Goal: Task Accomplishment & Management: Use online tool/utility

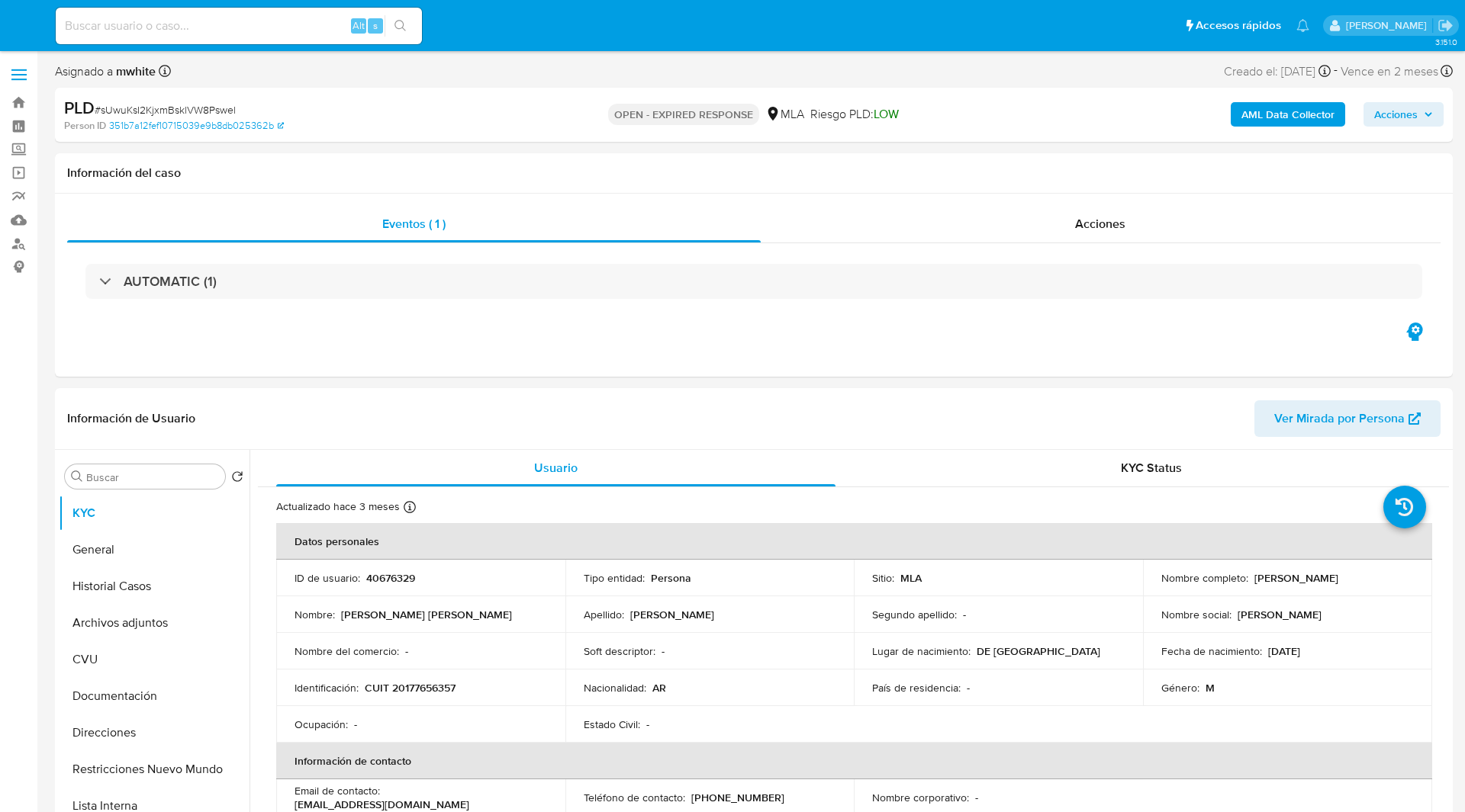
select select "10"
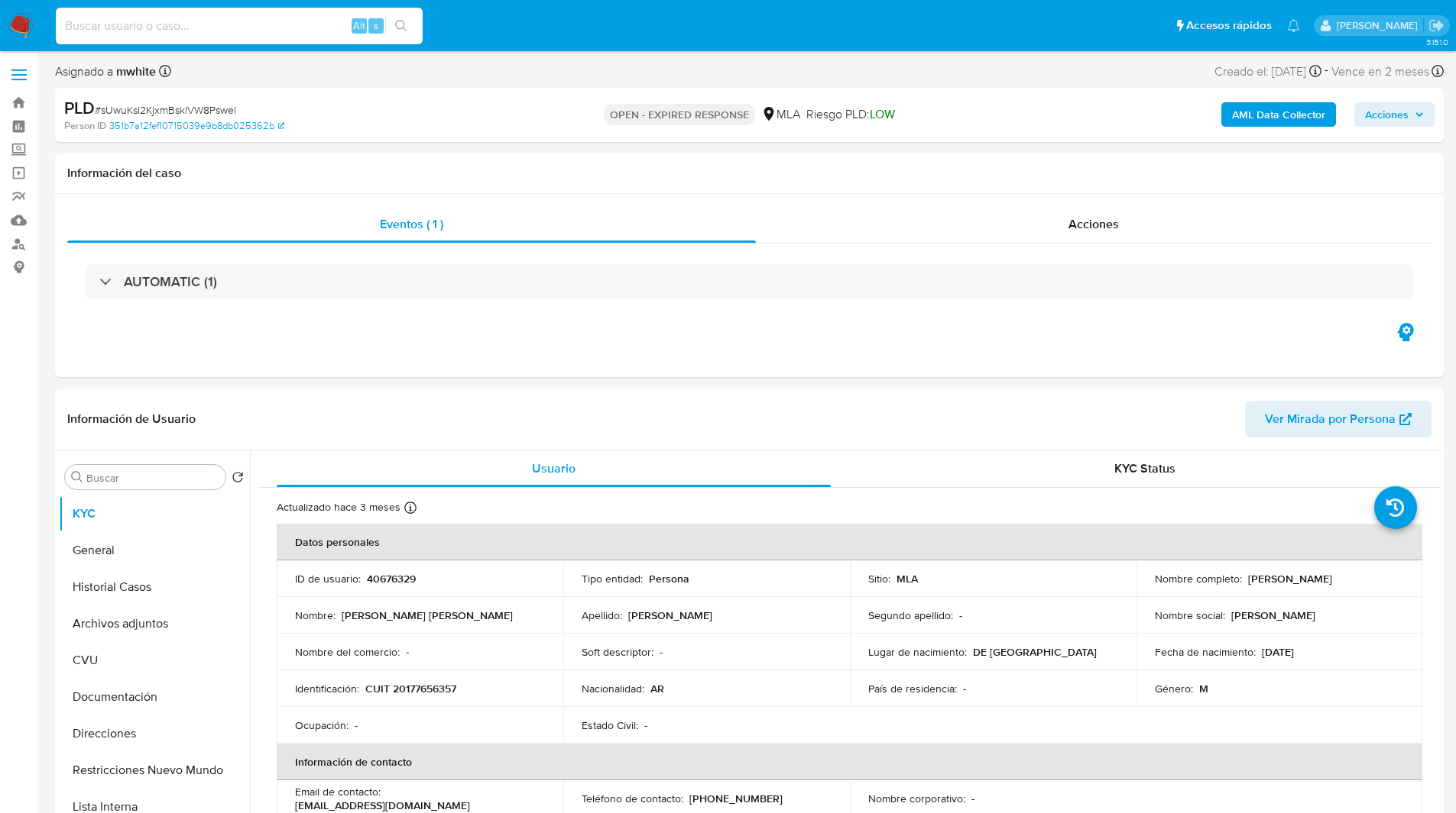
click at [216, 31] on input at bounding box center [239, 25] width 367 height 20
paste input "rtwIWOlFMCb1NhHJW8kjVGiR"
type input "rtwIWOlFMCb1NhHJW8kjVGiR"
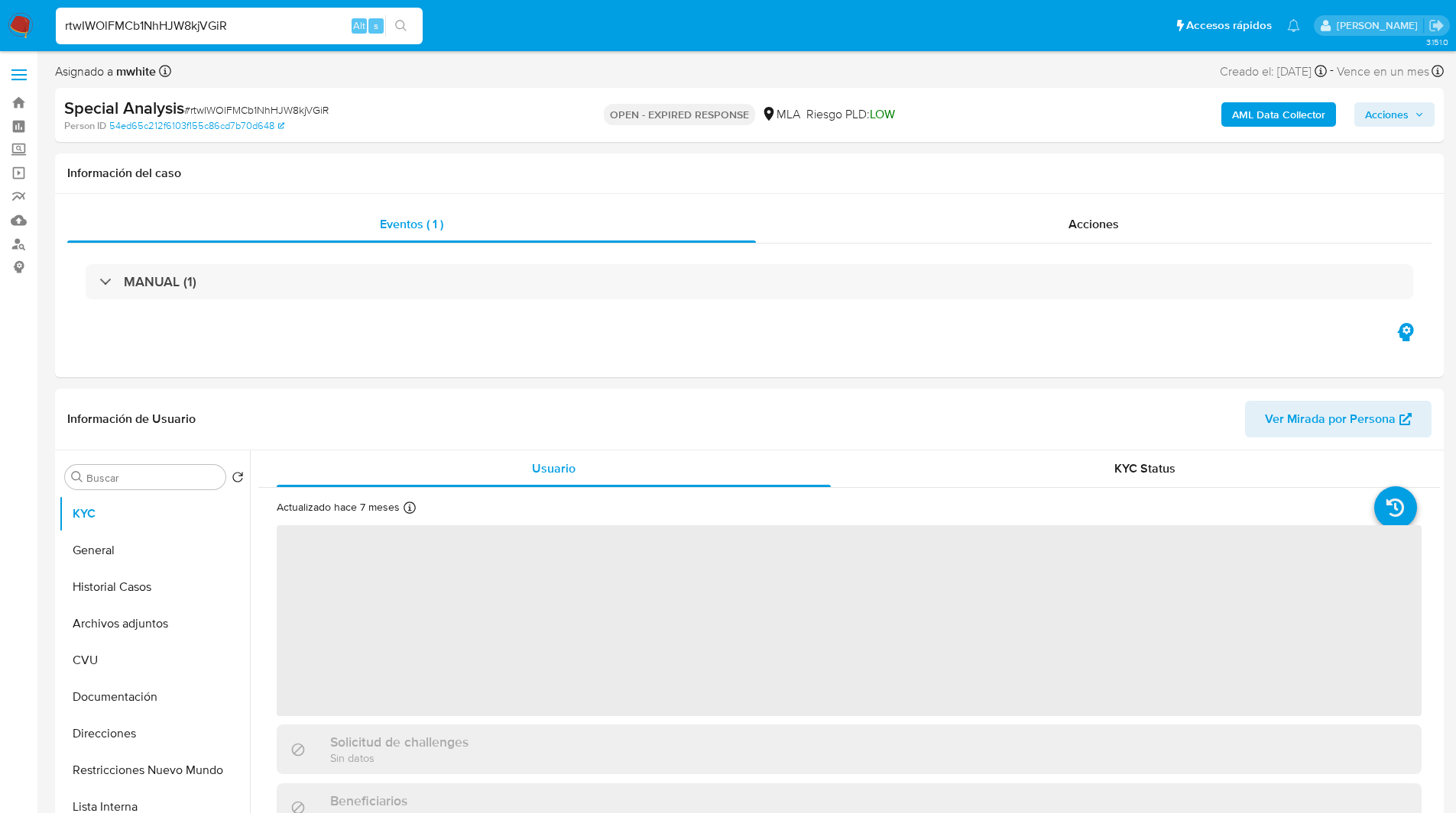
select select "10"
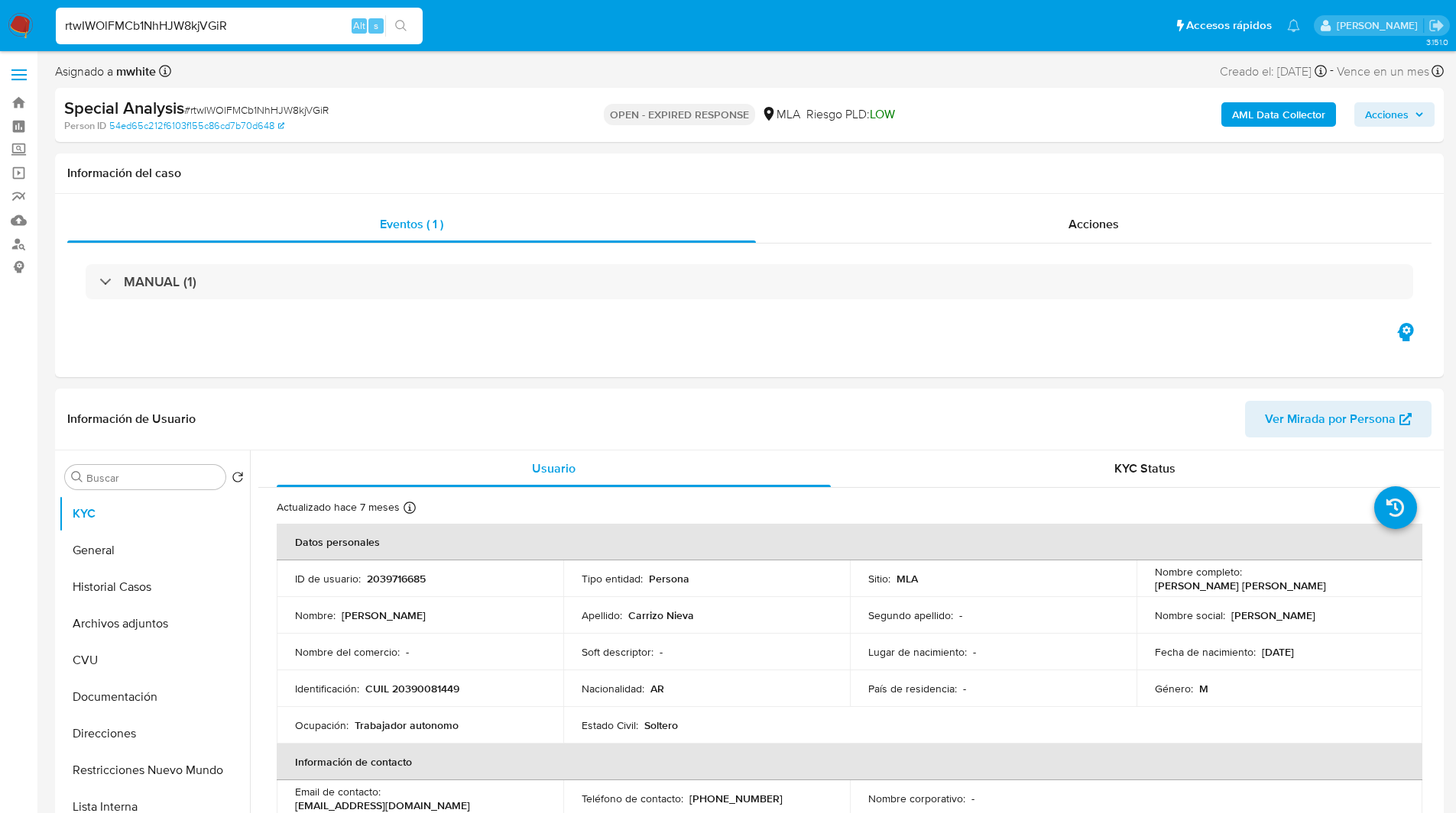
click at [595, 73] on div "Asignado a mwhite Asignado el: [DATE] 23:00:26 Creado el: [DATE] Creado el: [DA…" at bounding box center [749, 74] width 1388 height 26
click at [1040, 17] on ul "Pausado Ver notificaciones rtwIWOlFMCb1NhHJW8kjVGiR Alt s Accesos rápidos Presi…" at bounding box center [677, 25] width 1259 height 38
click at [395, 579] on p "2039716685" at bounding box center [396, 579] width 59 height 14
copy p "2039716685"
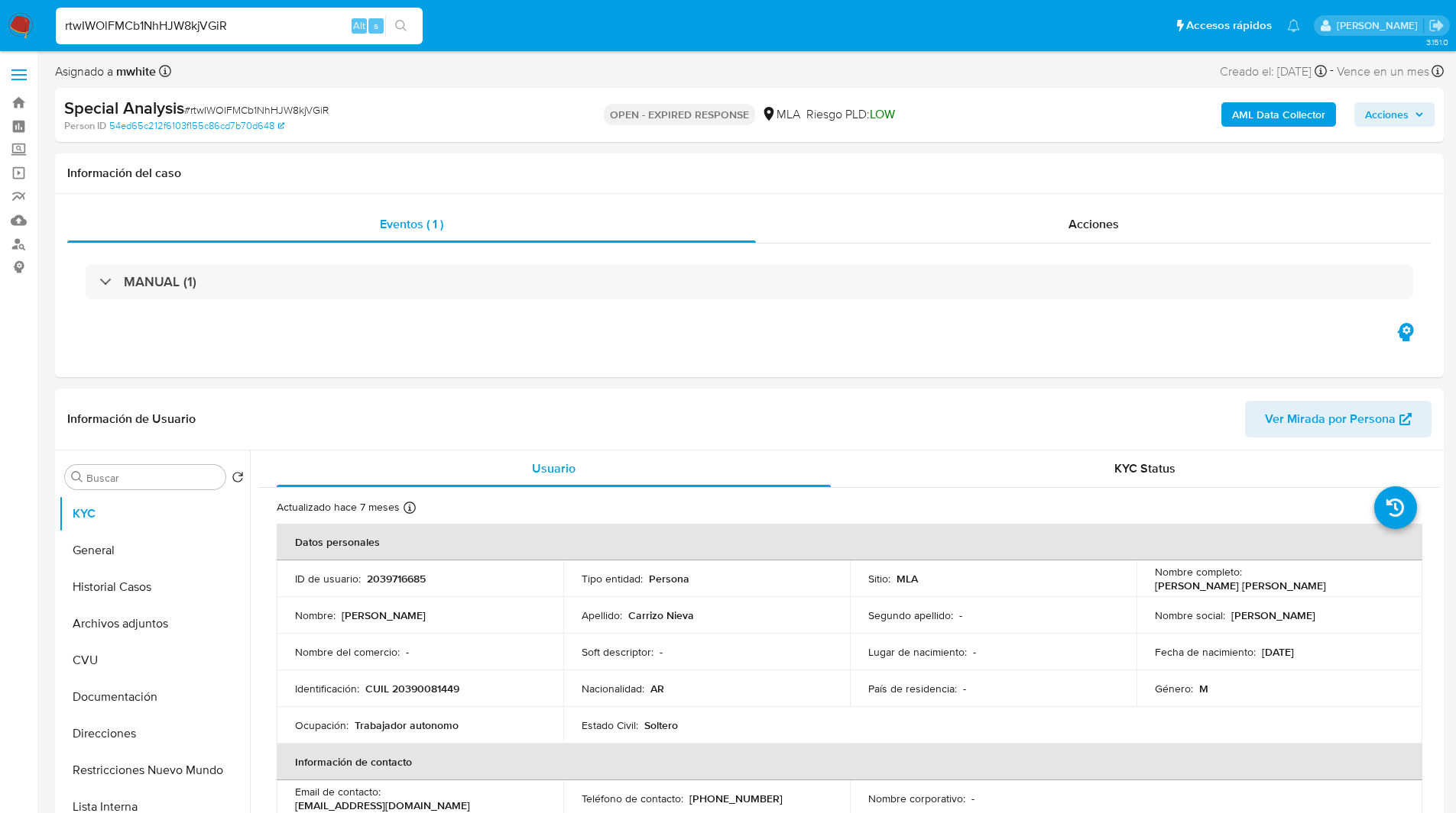
click at [409, 37] on div "rtwIWOlFMCb1NhHJW8kjVGiR Alt s" at bounding box center [239, 25] width 367 height 36
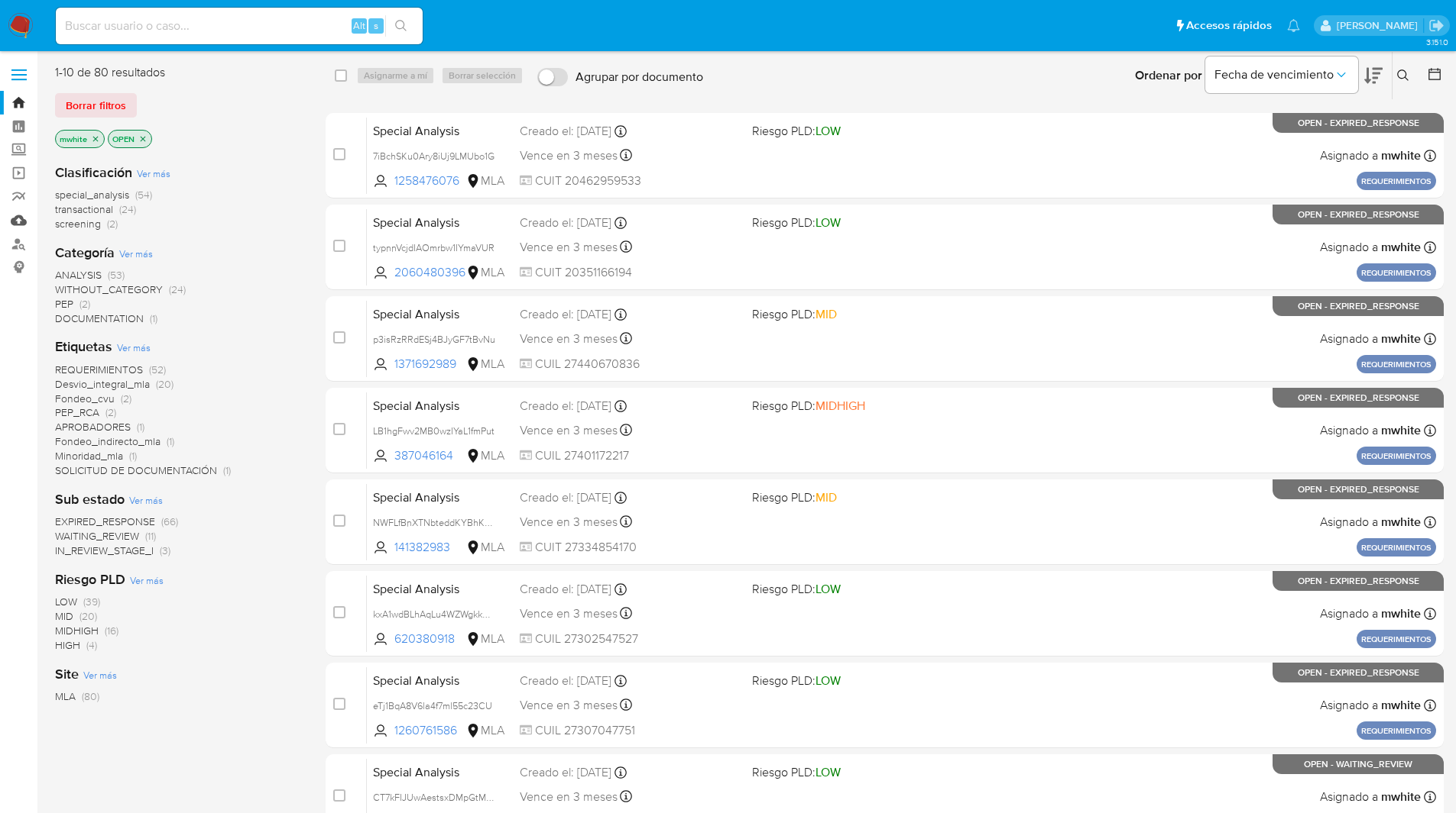
click at [23, 216] on link "Mulan" at bounding box center [90, 221] width 182 height 24
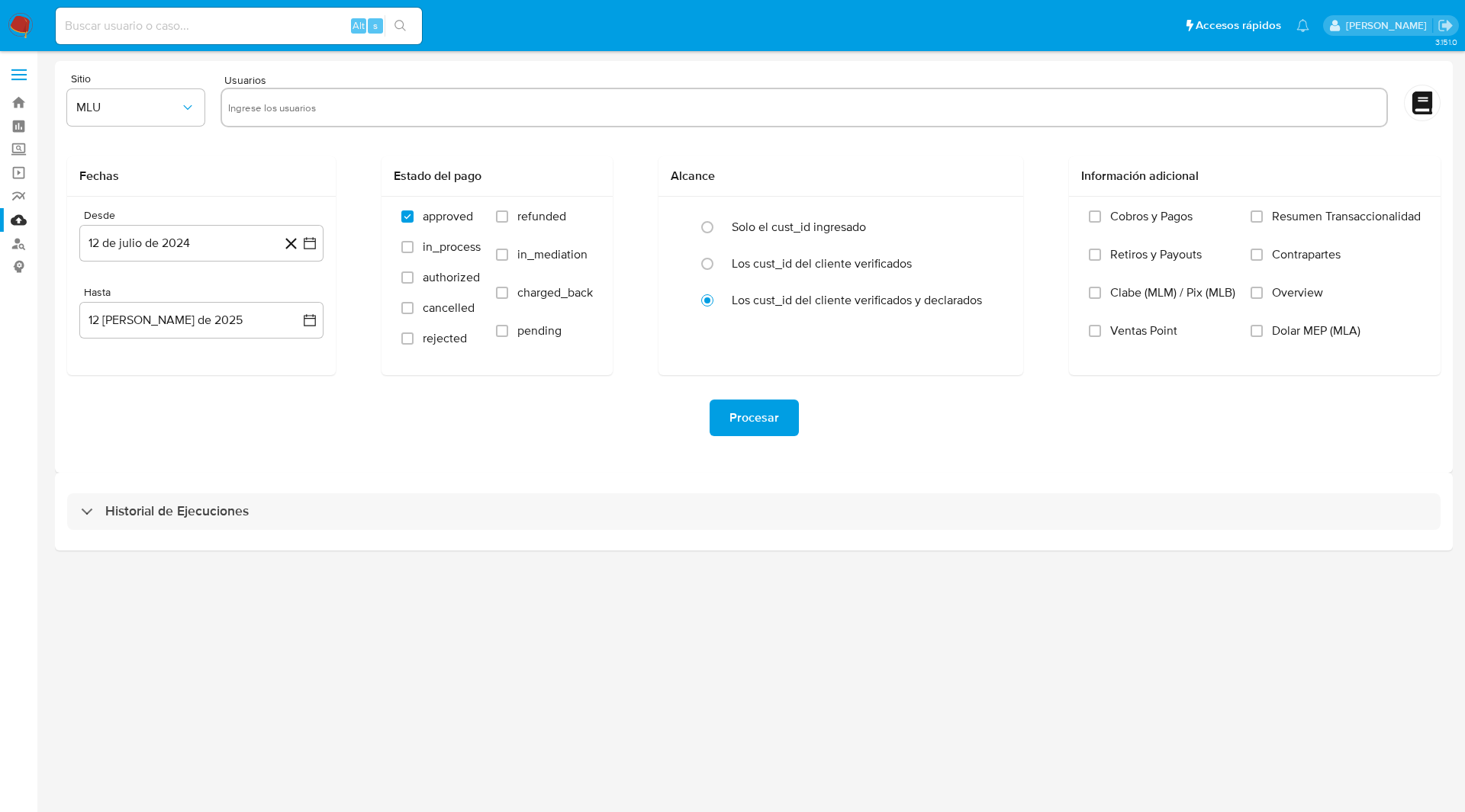
click at [962, 540] on div "Historial de Ejecuciones" at bounding box center [754, 511] width 1398 height 77
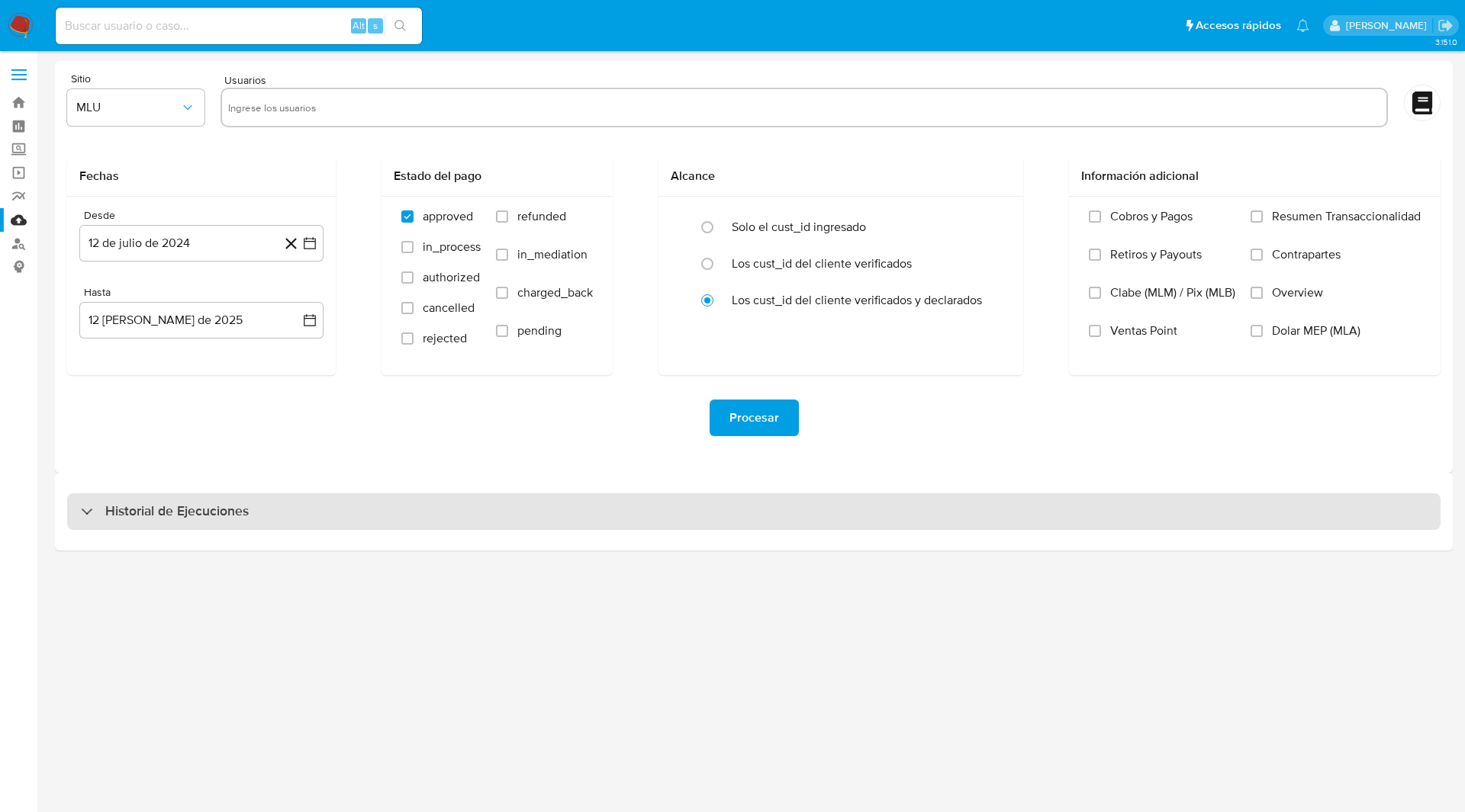
click at [954, 510] on div "Historial de Ejecuciones" at bounding box center [755, 511] width 1374 height 36
select select "10"
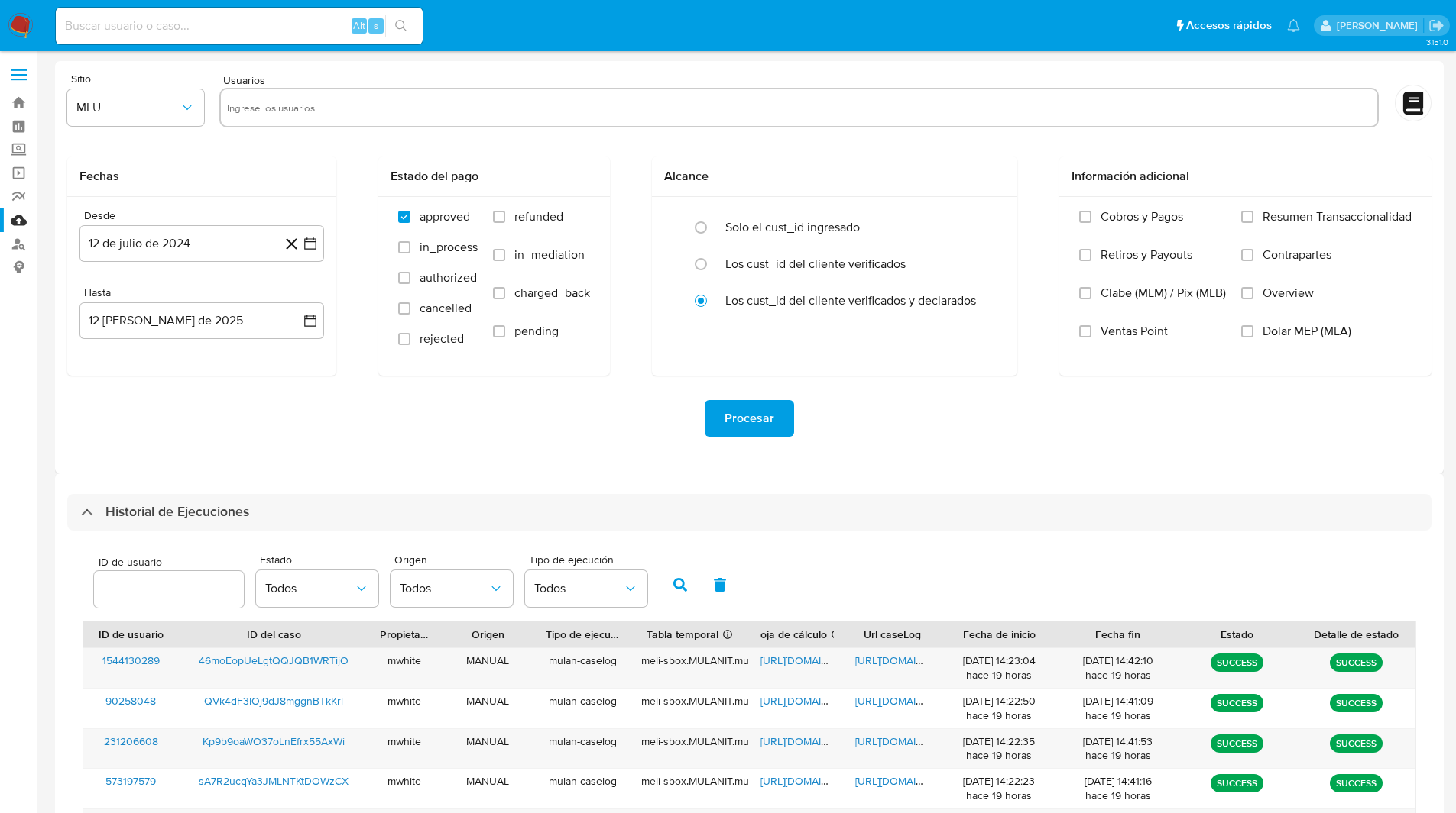
click at [196, 589] on input "number" at bounding box center [169, 589] width 150 height 20
type input "2039716685"
click at [682, 577] on button "button" at bounding box center [680, 584] width 39 height 36
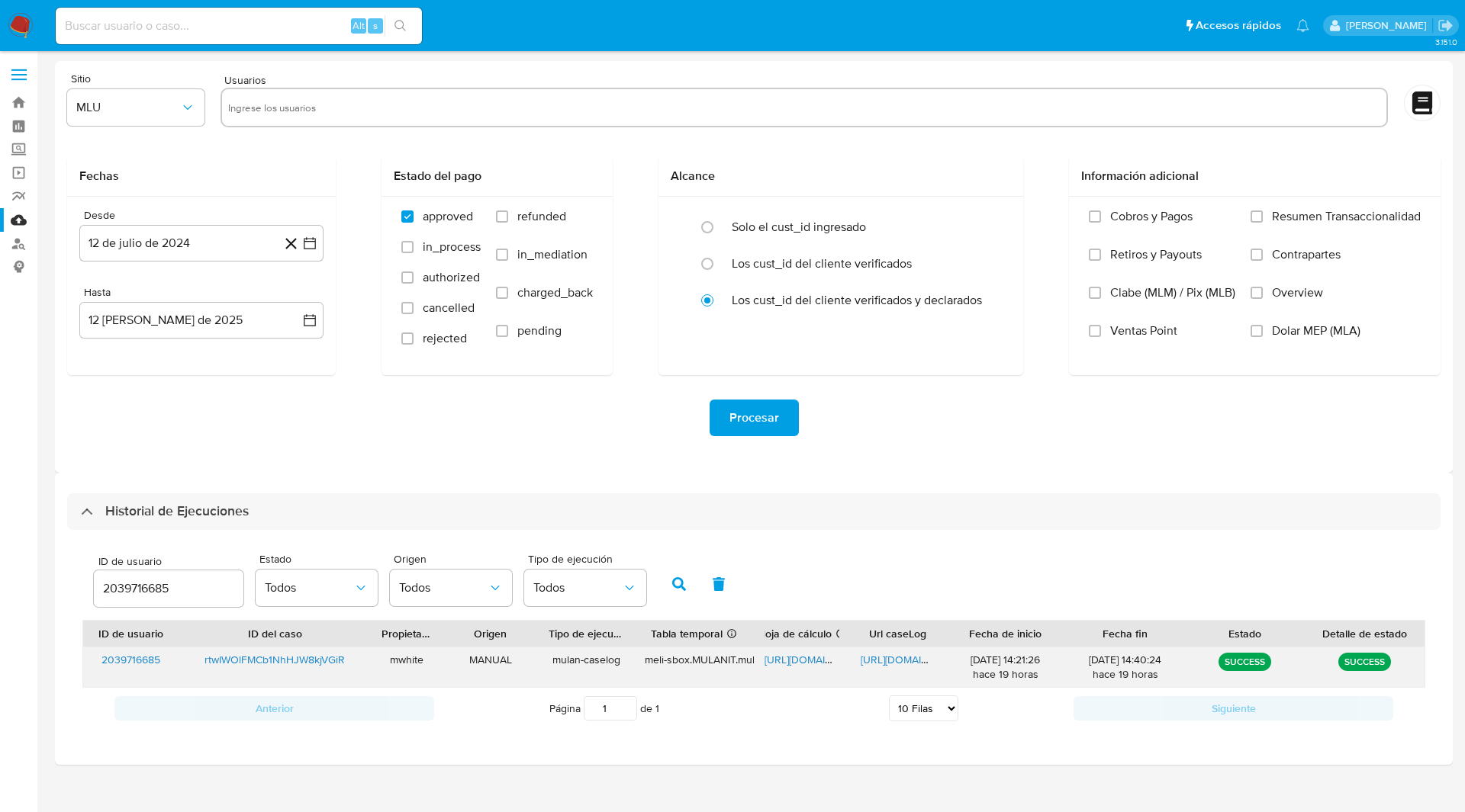
click at [796, 664] on span "https://docs.google.com/spreadsheets/d/1NgG5da848hZLVLmD7-ZygkfD1qeZ_qwB-5Aul9h…" at bounding box center [816, 660] width 105 height 16
click at [901, 660] on span "https://docs.google.com/document/d/1TwJcLIJunDmUhJueV_S2in217zd3rdCbYod5dfcir0Q…" at bounding box center [912, 660] width 105 height 16
